Goal: Find specific page/section: Find specific page/section

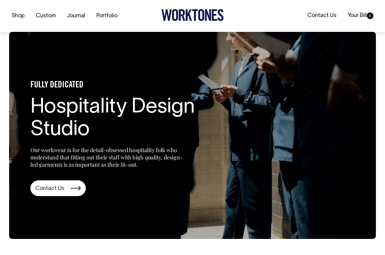
scroll to position [708, 0]
